Goal: Find specific page/section: Find specific page/section

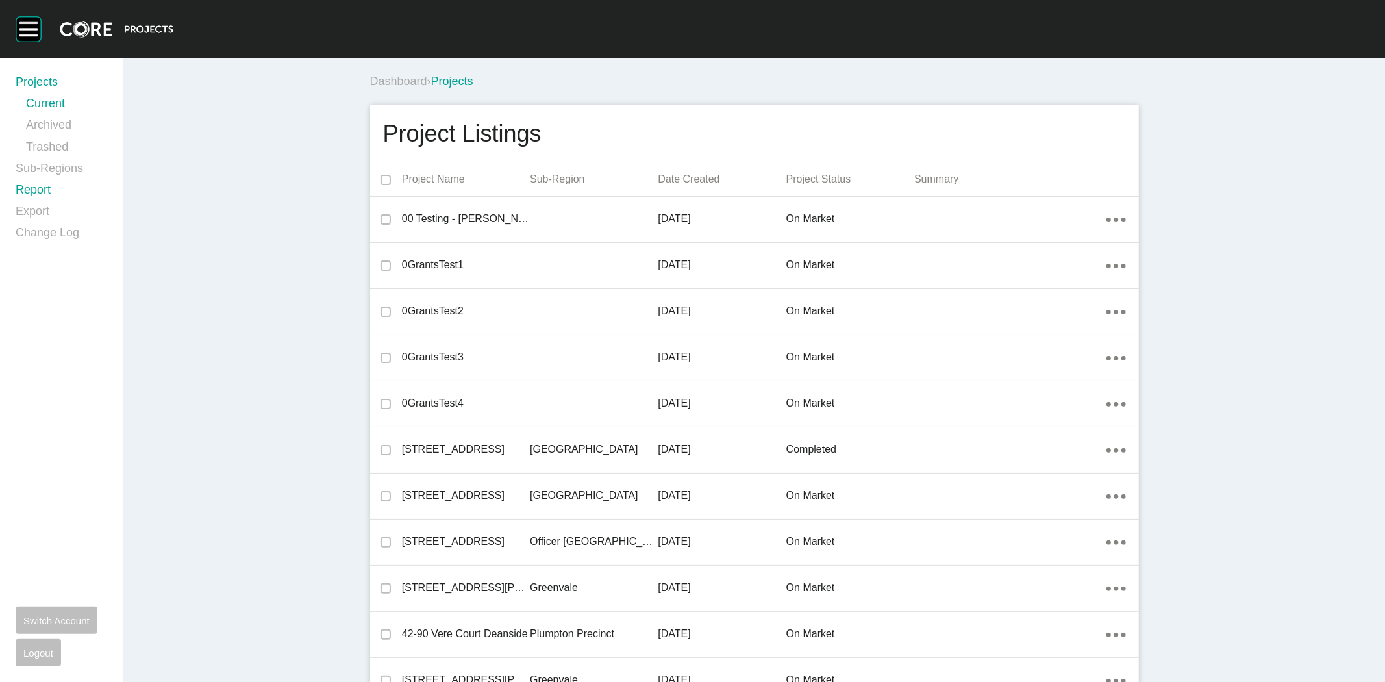
click at [29, 186] on link "Report" at bounding box center [62, 192] width 92 height 21
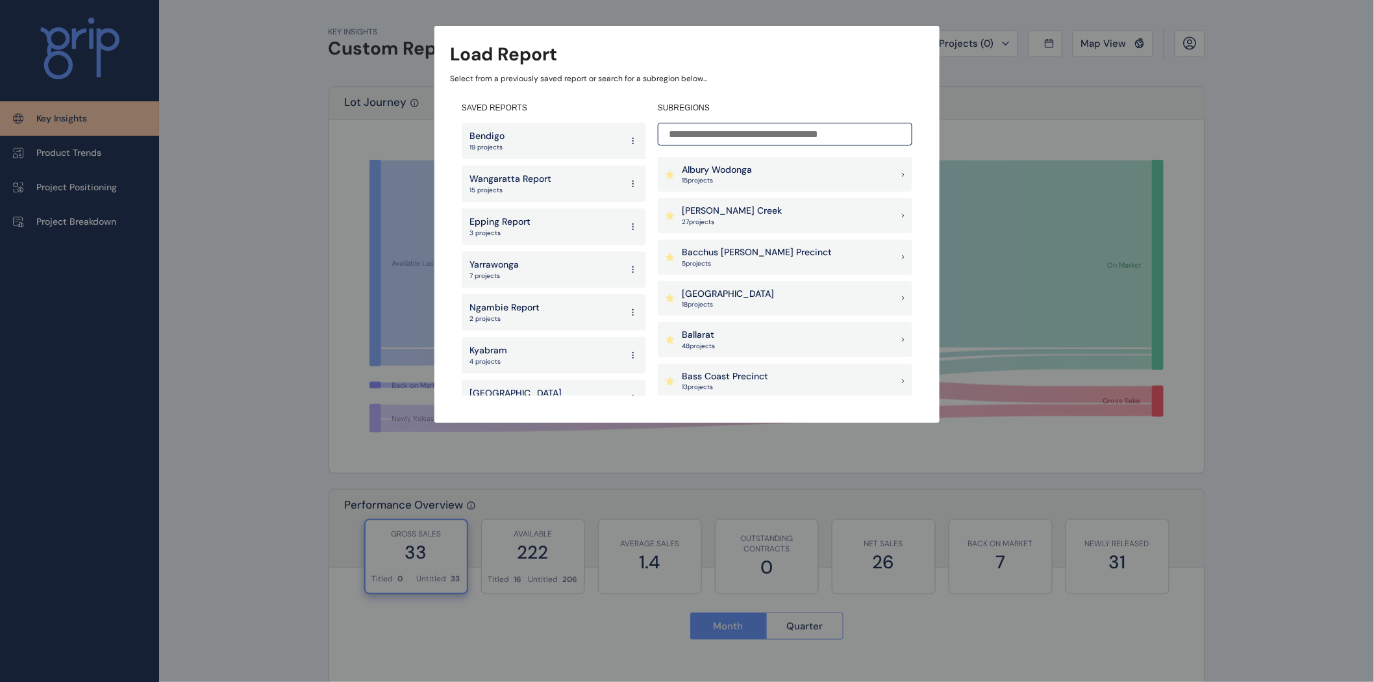
click at [748, 142] on input at bounding box center [785, 134] width 254 height 23
click at [751, 212] on p "[PERSON_NAME] Creek" at bounding box center [732, 210] width 100 height 13
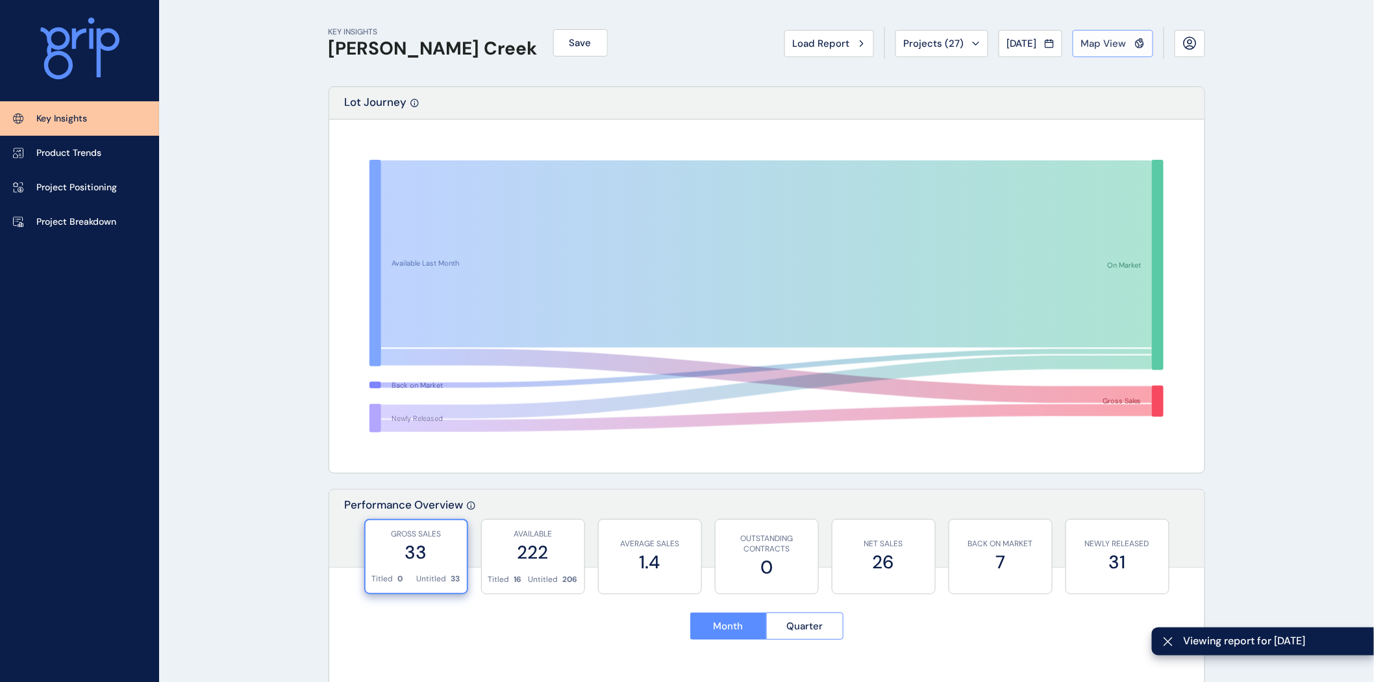
click at [1109, 40] on span "Map View" at bounding box center [1103, 43] width 45 height 13
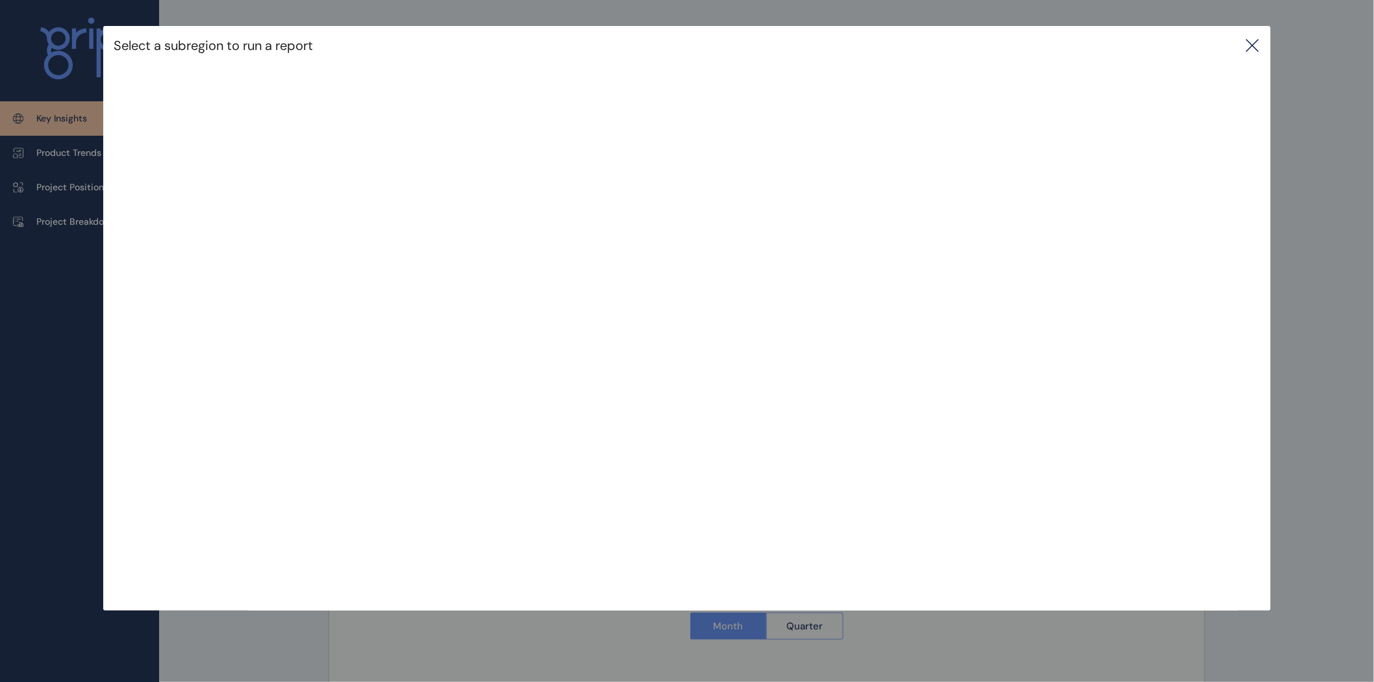
click at [1255, 43] on icon at bounding box center [1252, 46] width 12 height 12
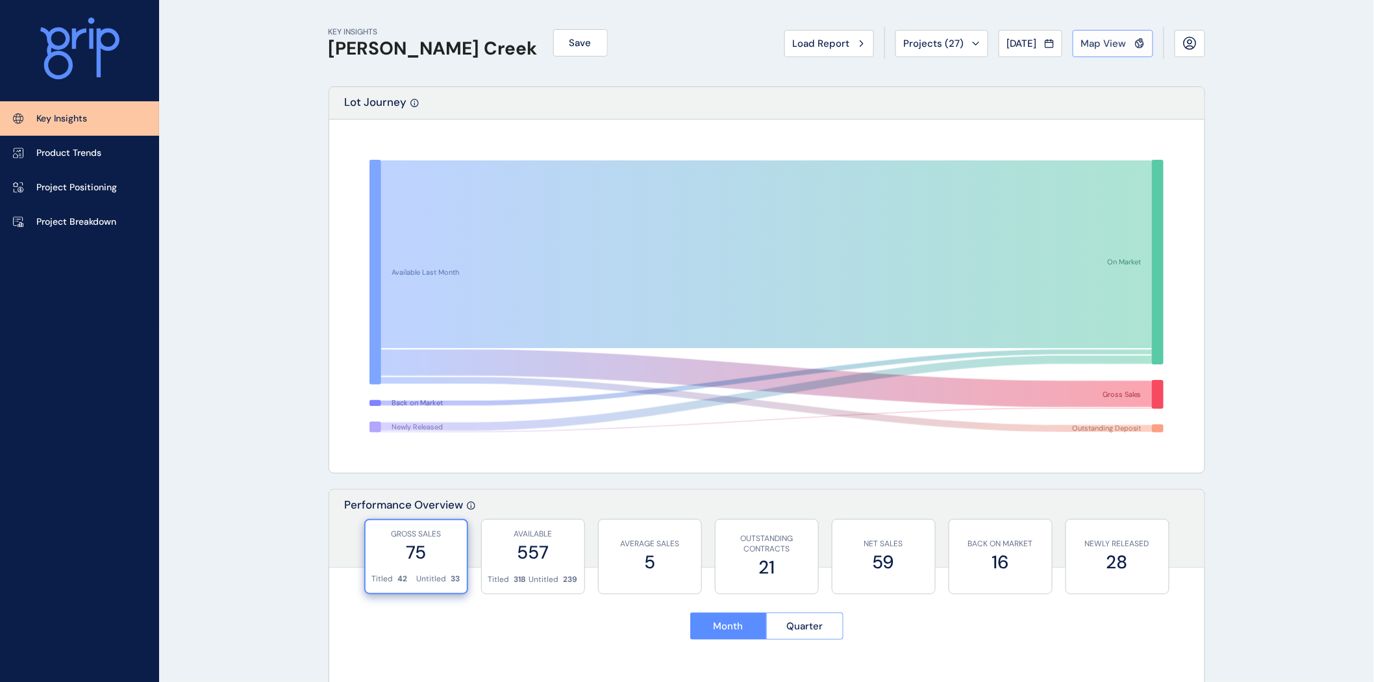
click at [1094, 35] on button "Map View" at bounding box center [1112, 43] width 80 height 27
